Goal: Task Accomplishment & Management: Manage account settings

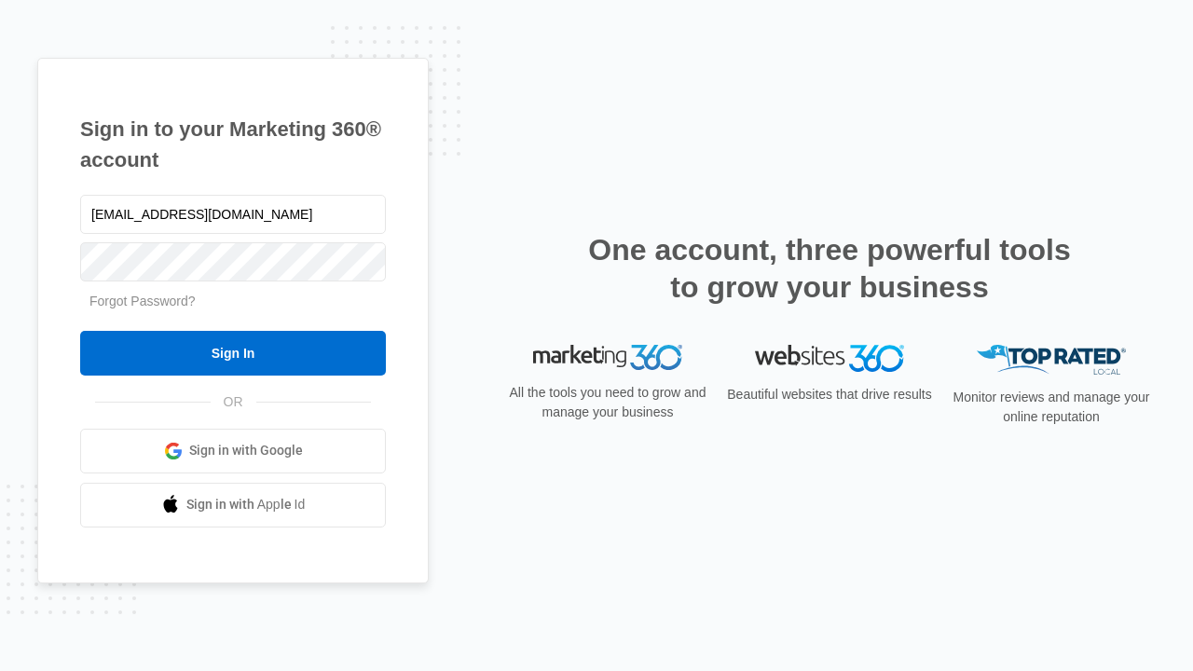
type input "[EMAIL_ADDRESS][DOMAIN_NAME]"
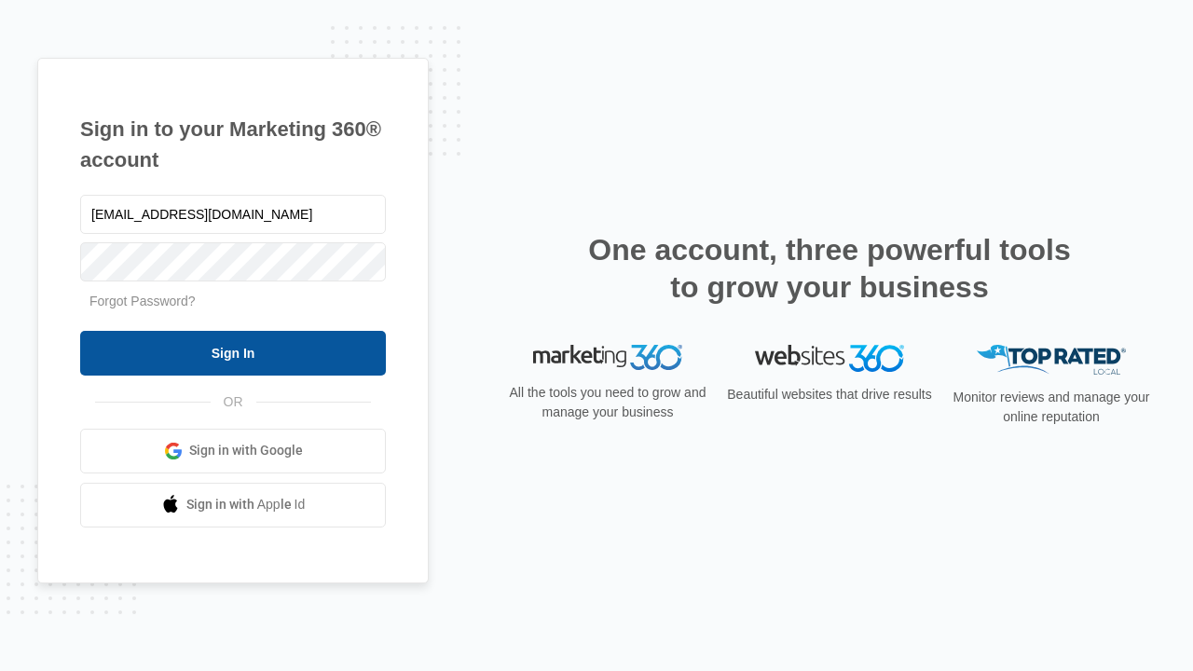
click at [233, 352] on input "Sign In" at bounding box center [233, 353] width 306 height 45
